Goal: Navigation & Orientation: Find specific page/section

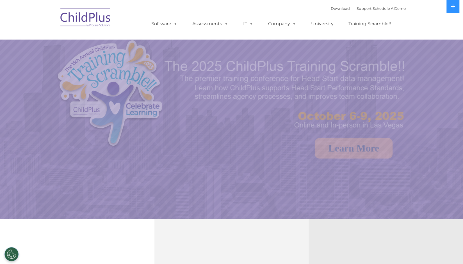
select select "MEDIUM"
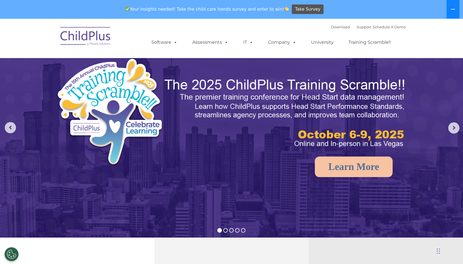
click at [453, 10] on icon at bounding box center [453, 9] width 4 height 4
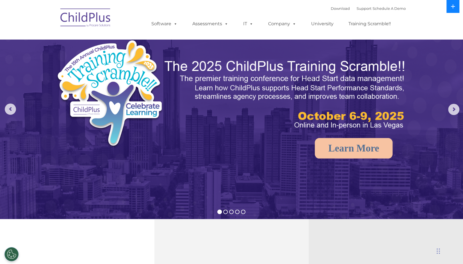
click at [453, 7] on icon at bounding box center [453, 6] width 4 height 4
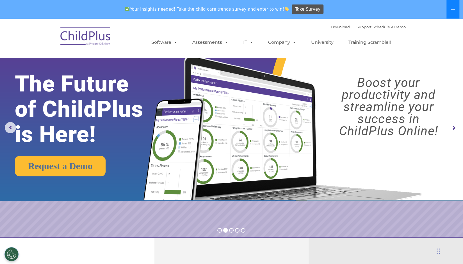
click at [453, 8] on icon at bounding box center [453, 9] width 4 height 4
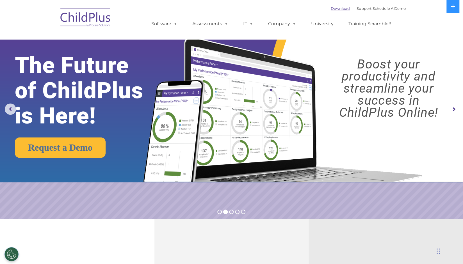
click at [333, 8] on link "Download" at bounding box center [340, 8] width 19 height 4
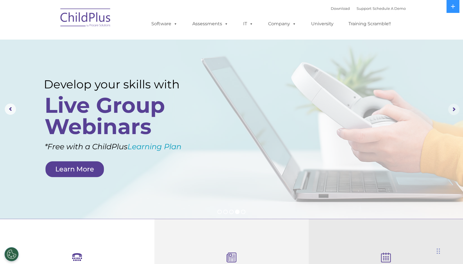
click at [453, 110] on rs-arrow at bounding box center [453, 109] width 11 height 11
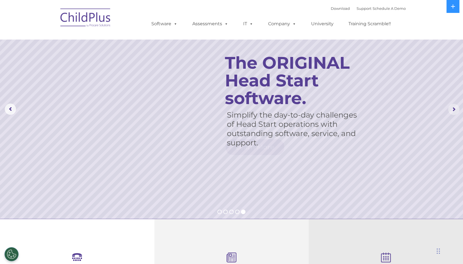
click at [453, 111] on rs-arrow at bounding box center [453, 109] width 11 height 11
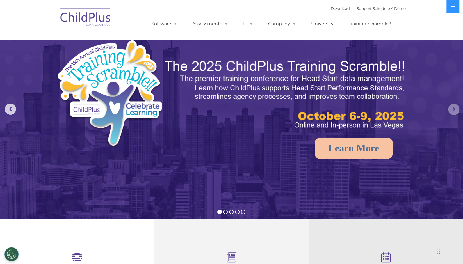
click at [453, 111] on rs-arrow at bounding box center [453, 109] width 11 height 11
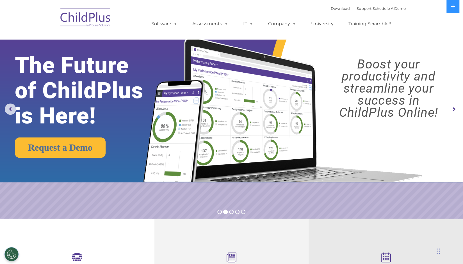
click at [453, 111] on rs-arrow at bounding box center [453, 109] width 11 height 11
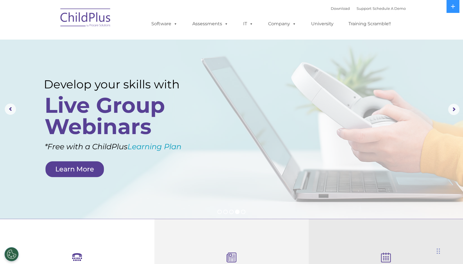
click at [124, 104] on rs-layer "Live Group Webinars" at bounding box center [120, 116] width 150 height 43
